Goal: Task Accomplishment & Management: Manage account settings

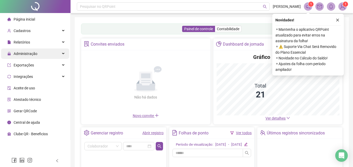
click at [54, 55] on div "Administração" at bounding box center [35, 54] width 68 height 10
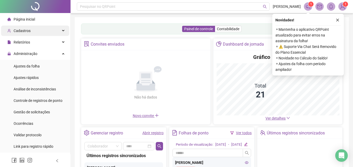
click at [47, 32] on div "Cadastros" at bounding box center [35, 31] width 68 height 10
click at [52, 34] on div "Cadastros" at bounding box center [35, 31] width 68 height 10
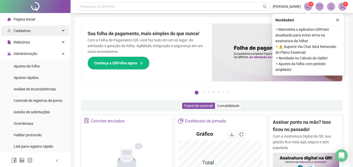
click at [52, 34] on div "Cadastros" at bounding box center [35, 31] width 68 height 10
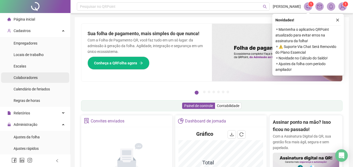
click at [30, 76] on span "Colaboradores" at bounding box center [26, 78] width 24 height 4
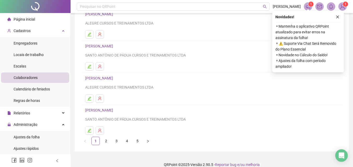
scroll to position [85, 0]
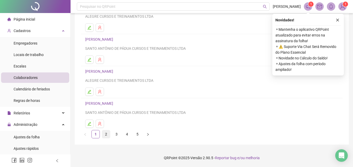
click at [105, 136] on link "2" at bounding box center [106, 135] width 8 height 8
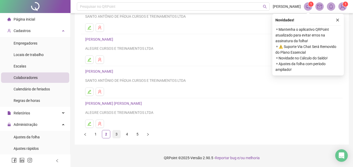
click at [117, 133] on link "3" at bounding box center [117, 135] width 8 height 8
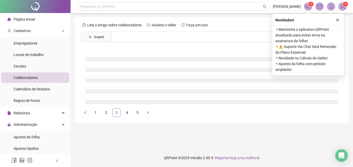
scroll to position [0, 0]
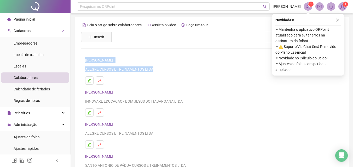
drag, startPoint x: 348, startPoint y: 43, endPoint x: 345, endPoint y: 66, distance: 24.0
click at [345, 66] on div "Leia o artigo sobre colaboradores Assista o vídeo Faça um tour Inserir Nenhum r…" at bounding box center [212, 123] width 274 height 213
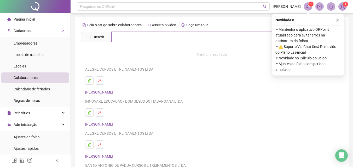
click at [130, 34] on input "text" at bounding box center [215, 37] width 208 height 10
type input "***"
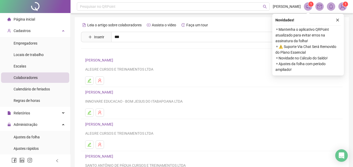
click at [116, 73] on link "[PERSON_NAME][DEMOGRAPHIC_DATA]" at bounding box center [124, 75] width 66 height 4
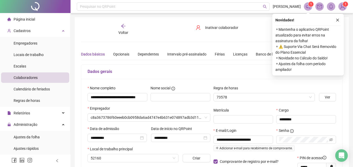
type input "**********"
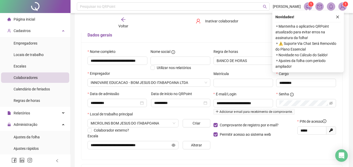
scroll to position [37, 0]
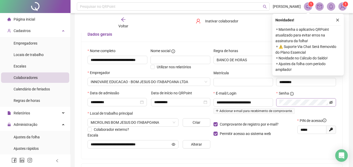
click at [330, 103] on icon "eye-invisible" at bounding box center [331, 103] width 4 height 4
click at [279, 133] on p "Permitir acesso ao sistema web" at bounding box center [253, 134] width 81 height 6
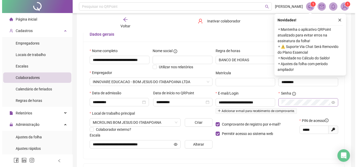
scroll to position [138, 0]
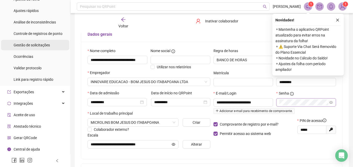
click at [43, 45] on span "Gestão de solicitações" at bounding box center [32, 45] width 36 height 4
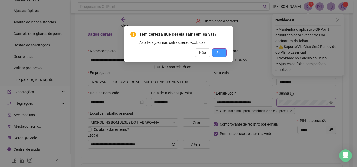
click at [218, 54] on span "Sim" at bounding box center [219, 53] width 6 height 6
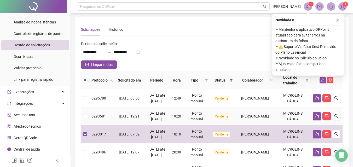
click at [83, 125] on td at bounding box center [85, 117] width 8 height 18
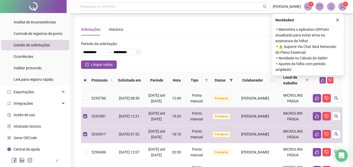
click at [88, 99] on td at bounding box center [85, 99] width 8 height 18
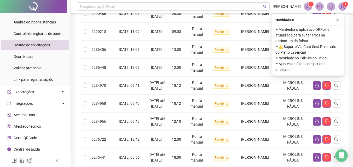
scroll to position [140, 0]
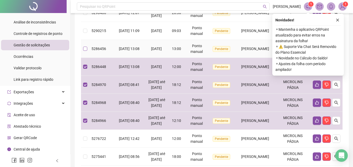
click at [83, 52] on label at bounding box center [85, 49] width 4 height 6
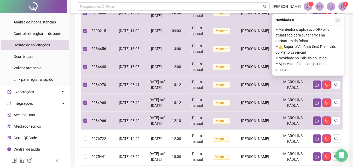
click at [338, 20] on icon "close" at bounding box center [338, 20] width 4 height 4
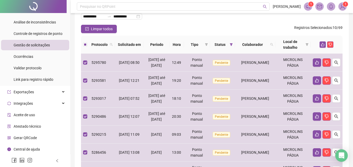
scroll to position [0, 0]
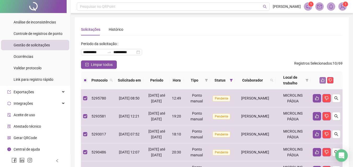
click at [322, 82] on icon "like" at bounding box center [322, 80] width 3 height 3
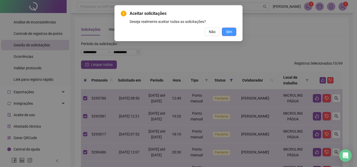
click at [231, 30] on span "Sim" at bounding box center [229, 32] width 6 height 6
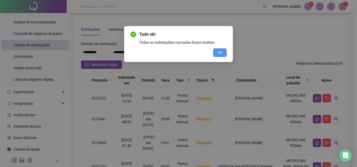
click at [222, 50] on span "OK" at bounding box center [219, 53] width 5 height 6
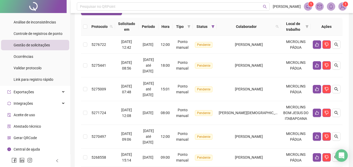
scroll to position [52, 0]
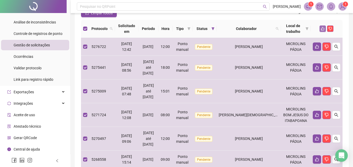
click at [321, 29] on icon "like" at bounding box center [323, 29] width 4 height 4
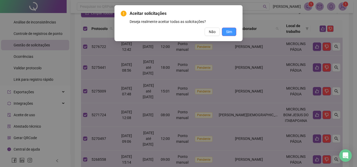
click at [230, 33] on span "Sim" at bounding box center [229, 32] width 6 height 6
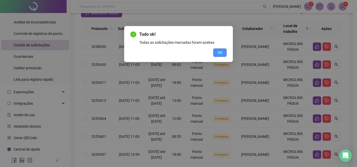
click at [216, 55] on button "OK" at bounding box center [219, 53] width 13 height 8
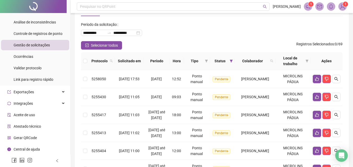
scroll to position [17, 0]
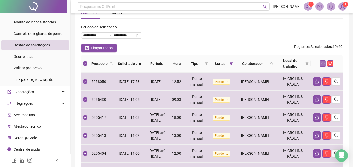
click at [322, 64] on icon "like" at bounding box center [323, 64] width 4 height 4
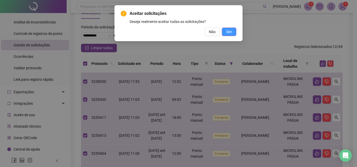
click at [226, 33] on span "Sim" at bounding box center [229, 32] width 6 height 6
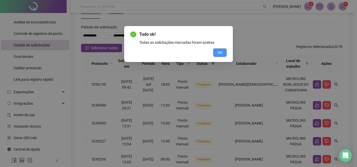
click at [220, 56] on button "OK" at bounding box center [219, 53] width 13 height 8
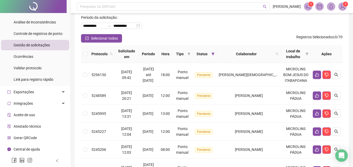
scroll to position [25, 0]
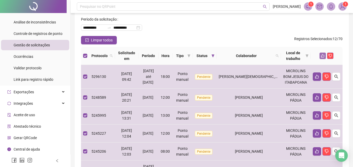
click at [320, 55] on button "button" at bounding box center [322, 56] width 6 height 6
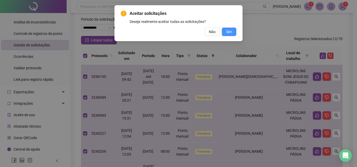
click at [230, 31] on span "Sim" at bounding box center [229, 32] width 6 height 6
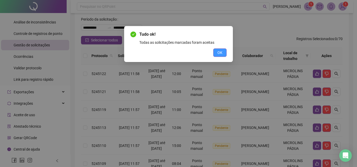
click at [218, 50] on button "OK" at bounding box center [219, 53] width 13 height 8
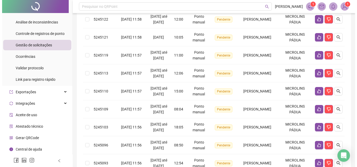
scroll to position [0, 0]
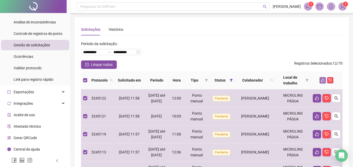
click at [323, 78] on button "button" at bounding box center [322, 80] width 6 height 6
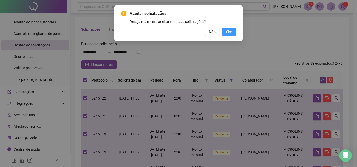
click at [224, 32] on button "Sim" at bounding box center [229, 32] width 14 height 8
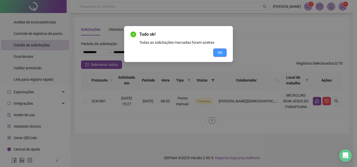
click at [220, 50] on span "OK" at bounding box center [219, 53] width 5 height 6
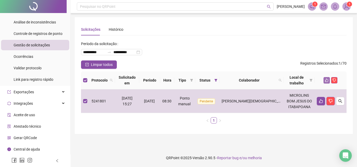
click at [327, 82] on icon "like" at bounding box center [327, 81] width 4 height 4
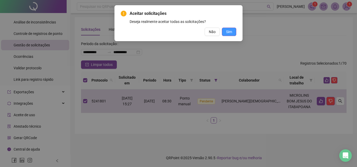
click at [229, 29] on span "Sim" at bounding box center [229, 32] width 6 height 6
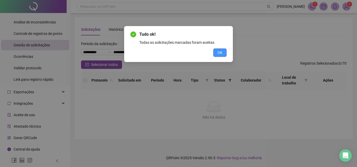
click at [221, 53] on span "OK" at bounding box center [219, 53] width 5 height 6
